Goal: Task Accomplishment & Management: Manage account settings

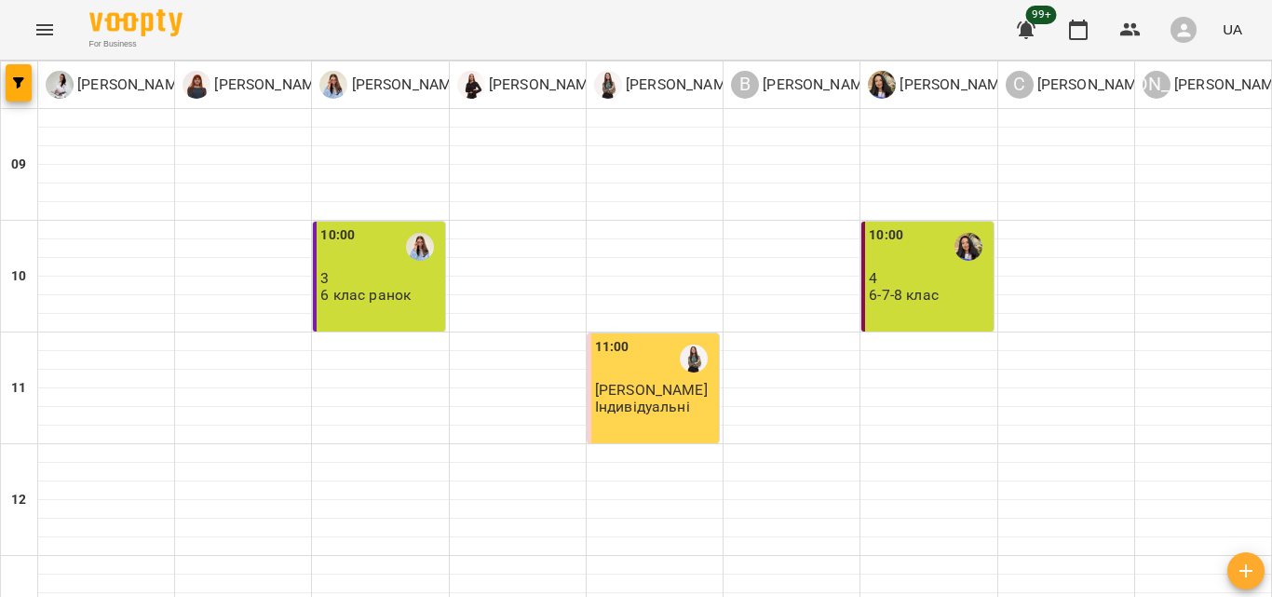
scroll to position [660, 0]
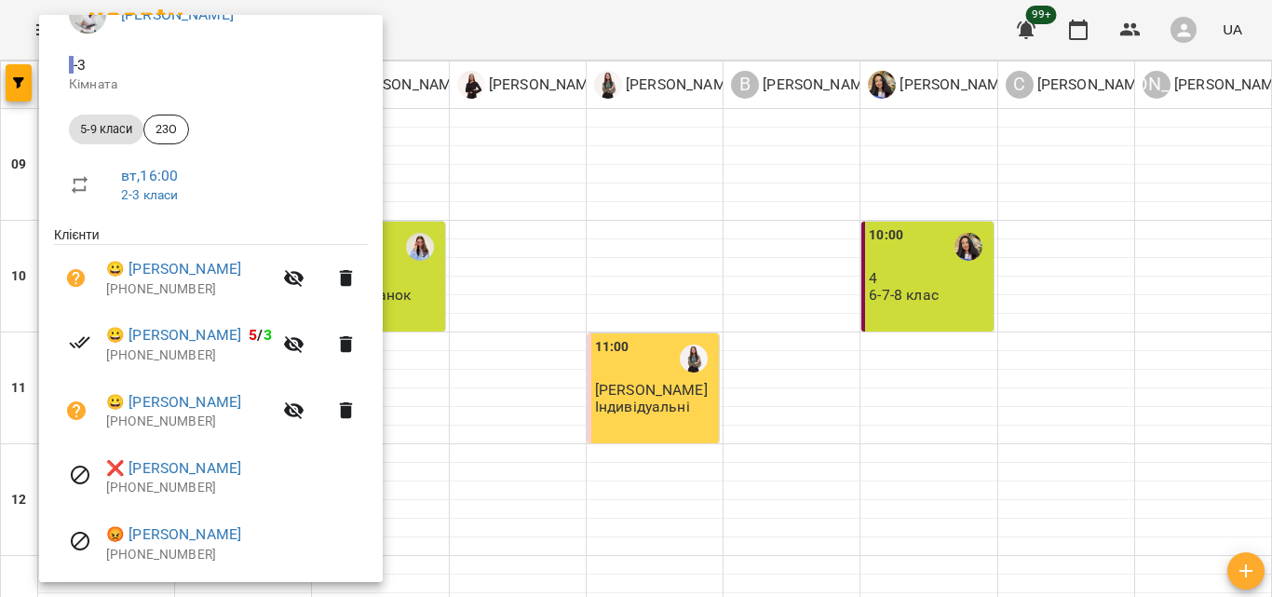
scroll to position [249, 0]
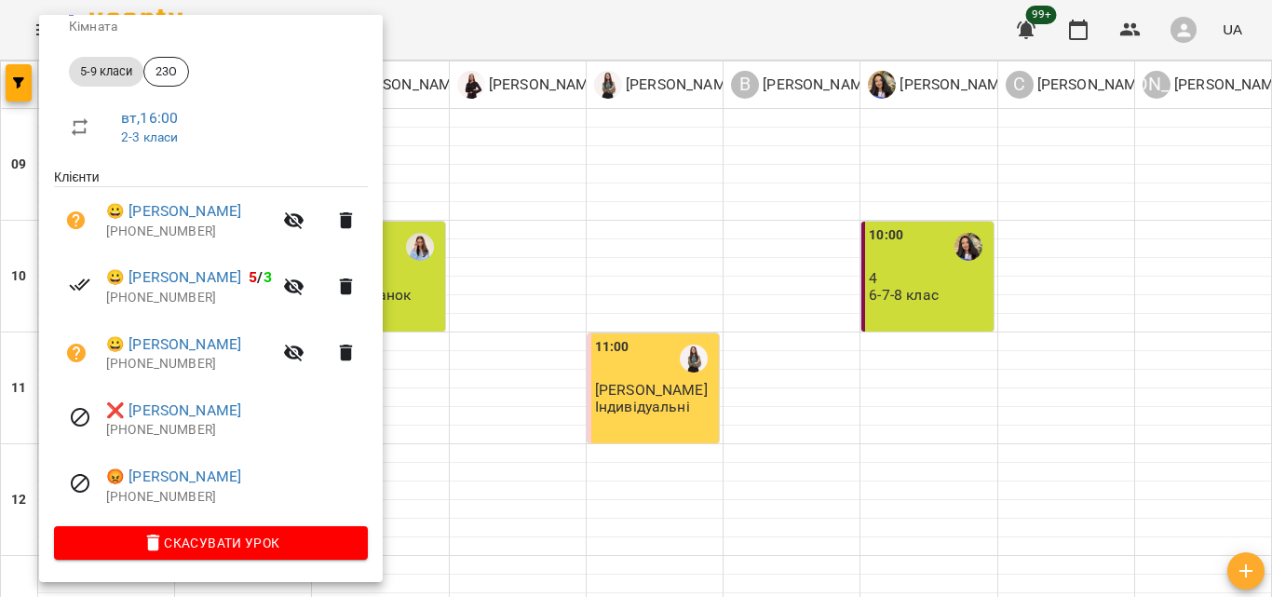
click at [305, 351] on icon "button" at bounding box center [294, 353] width 22 height 22
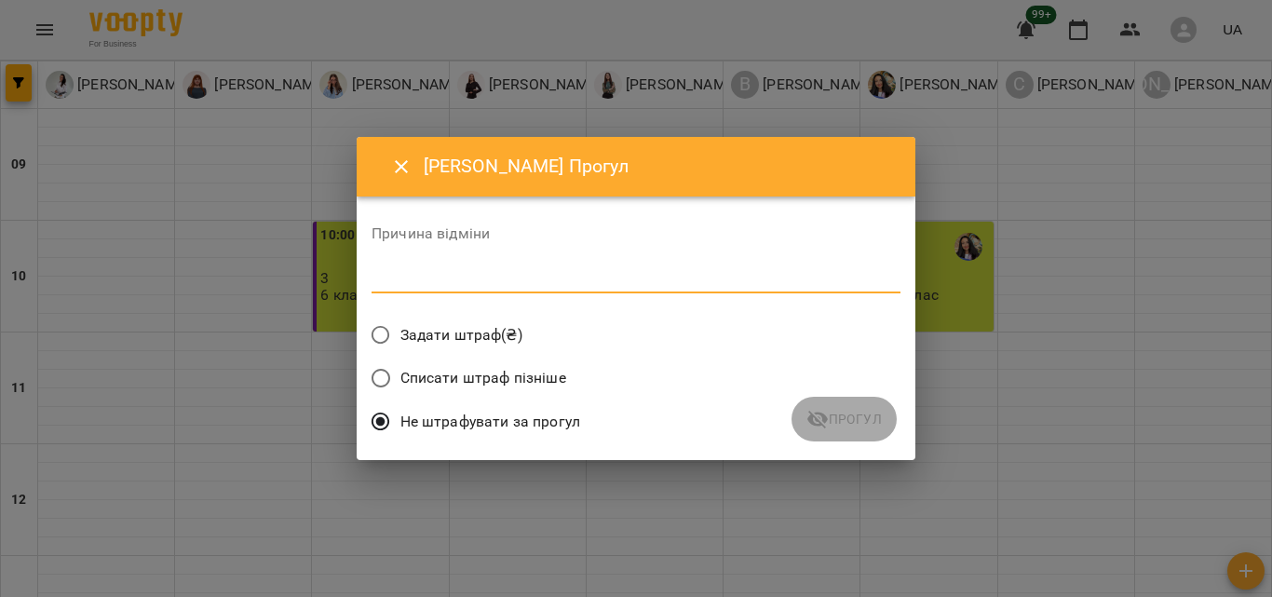
click at [508, 275] on textarea at bounding box center [635, 278] width 529 height 18
type textarea "*"
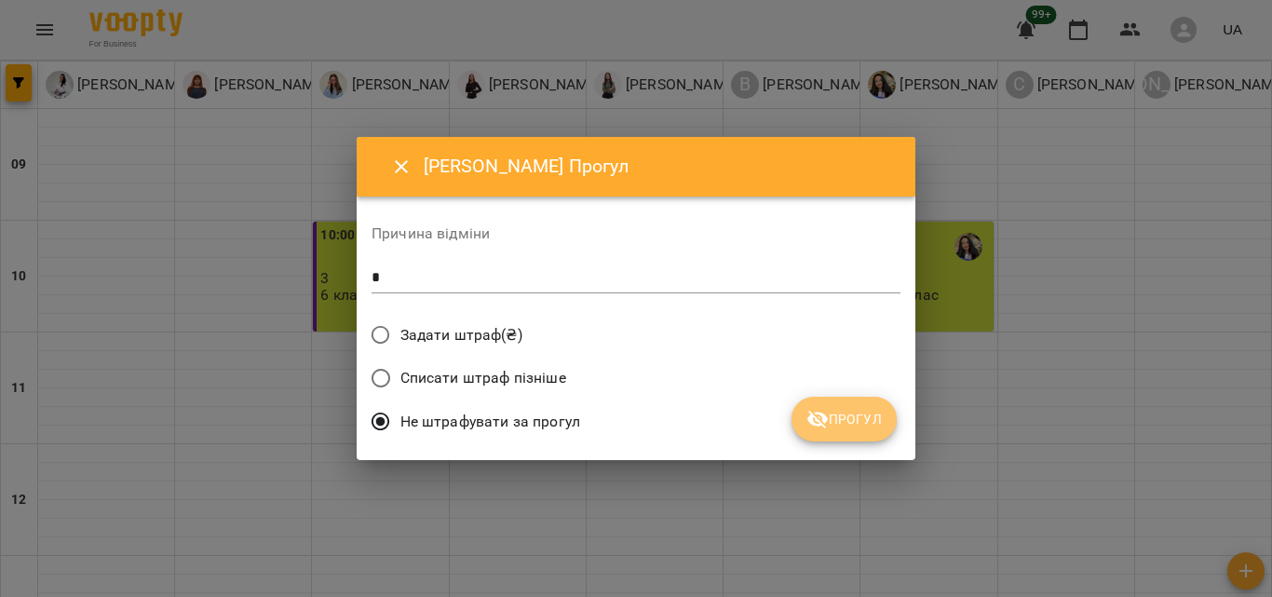
click at [848, 430] on span "Прогул" at bounding box center [843, 419] width 75 height 22
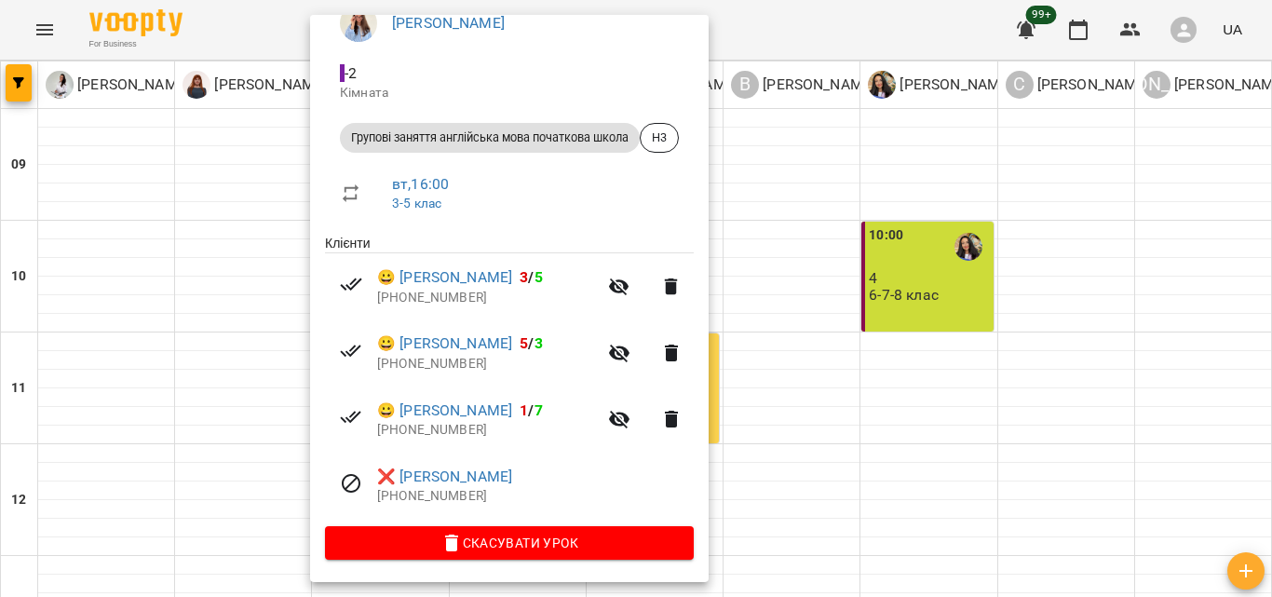
scroll to position [0, 0]
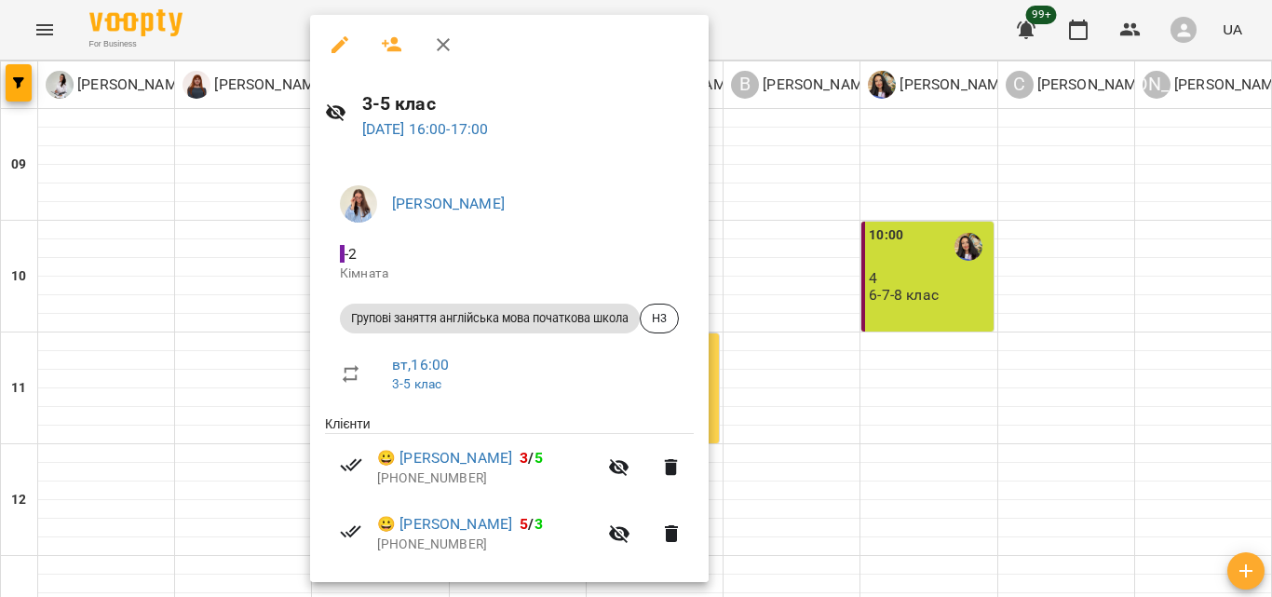
click at [431, 47] on button "button" at bounding box center [443, 44] width 45 height 45
